Goal: Task Accomplishment & Management: Manage account settings

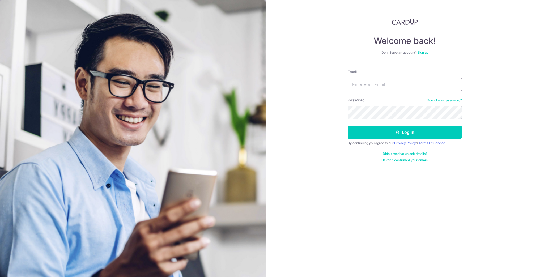
click at [395, 86] on input "Email" at bounding box center [405, 84] width 114 height 13
type input "[EMAIL_ADDRESS][DOMAIN_NAME]"
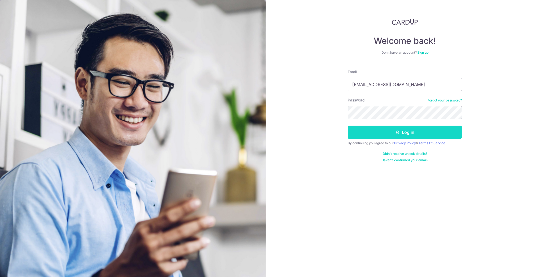
click at [389, 131] on button "Log in" at bounding box center [405, 132] width 114 height 13
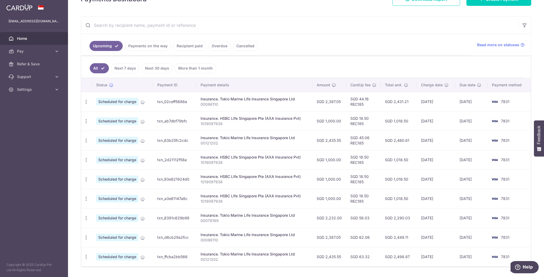
scroll to position [87, 0]
click at [320, 96] on td "SGD 2,387.05" at bounding box center [329, 100] width 34 height 19
click at [317, 57] on ul "All Next 7 days Next 30 days More than 1 month" at bounding box center [302, 67] width 443 height 22
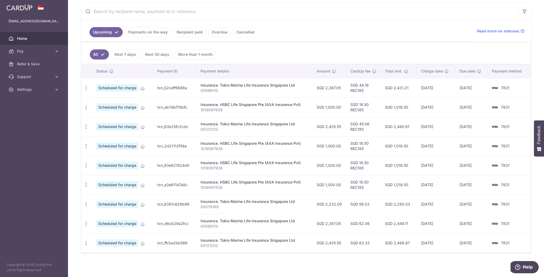
scroll to position [101, 0]
